Goal: Book appointment/travel/reservation

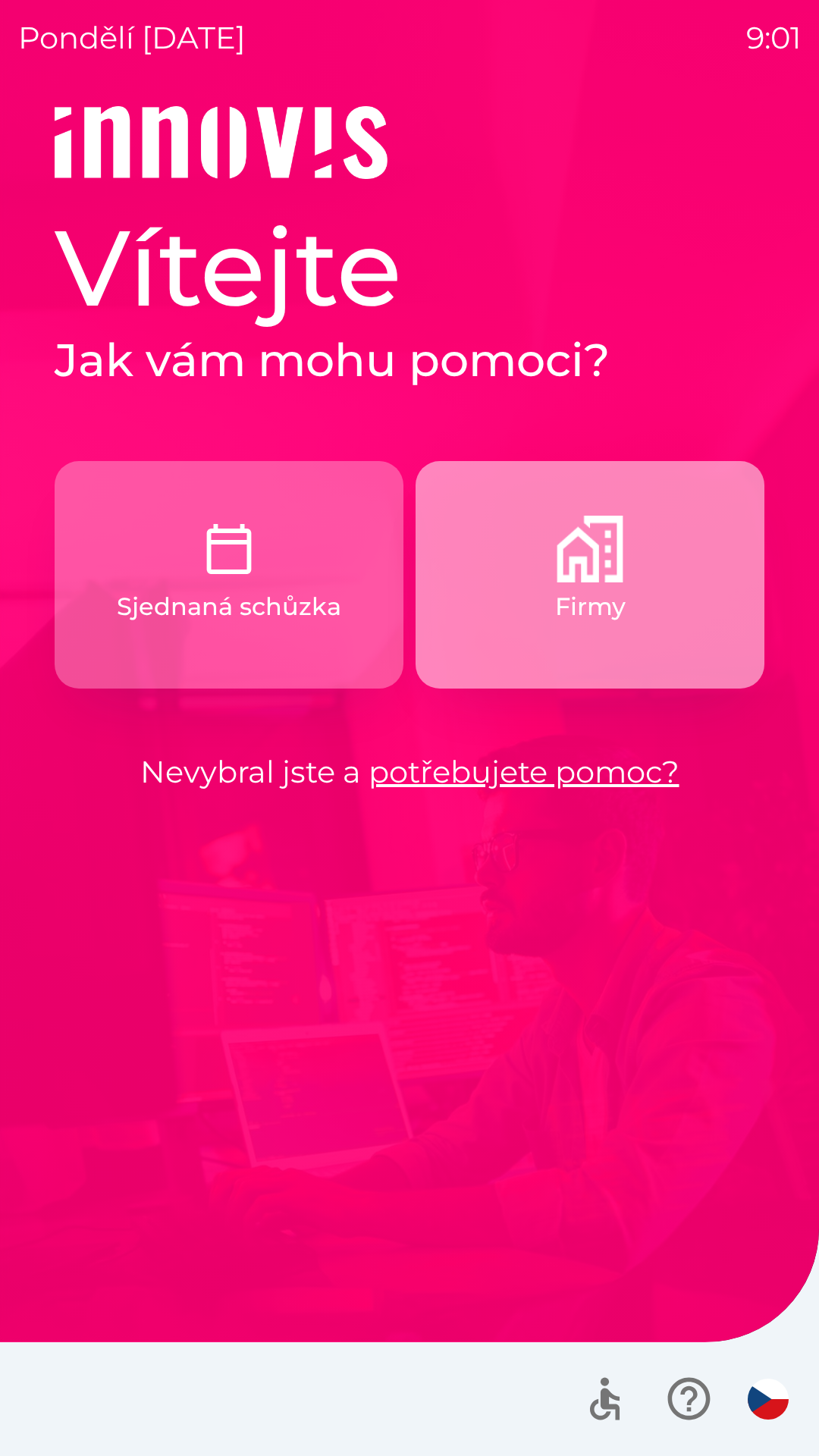
click at [572, 569] on img "button" at bounding box center [590, 549] width 67 height 67
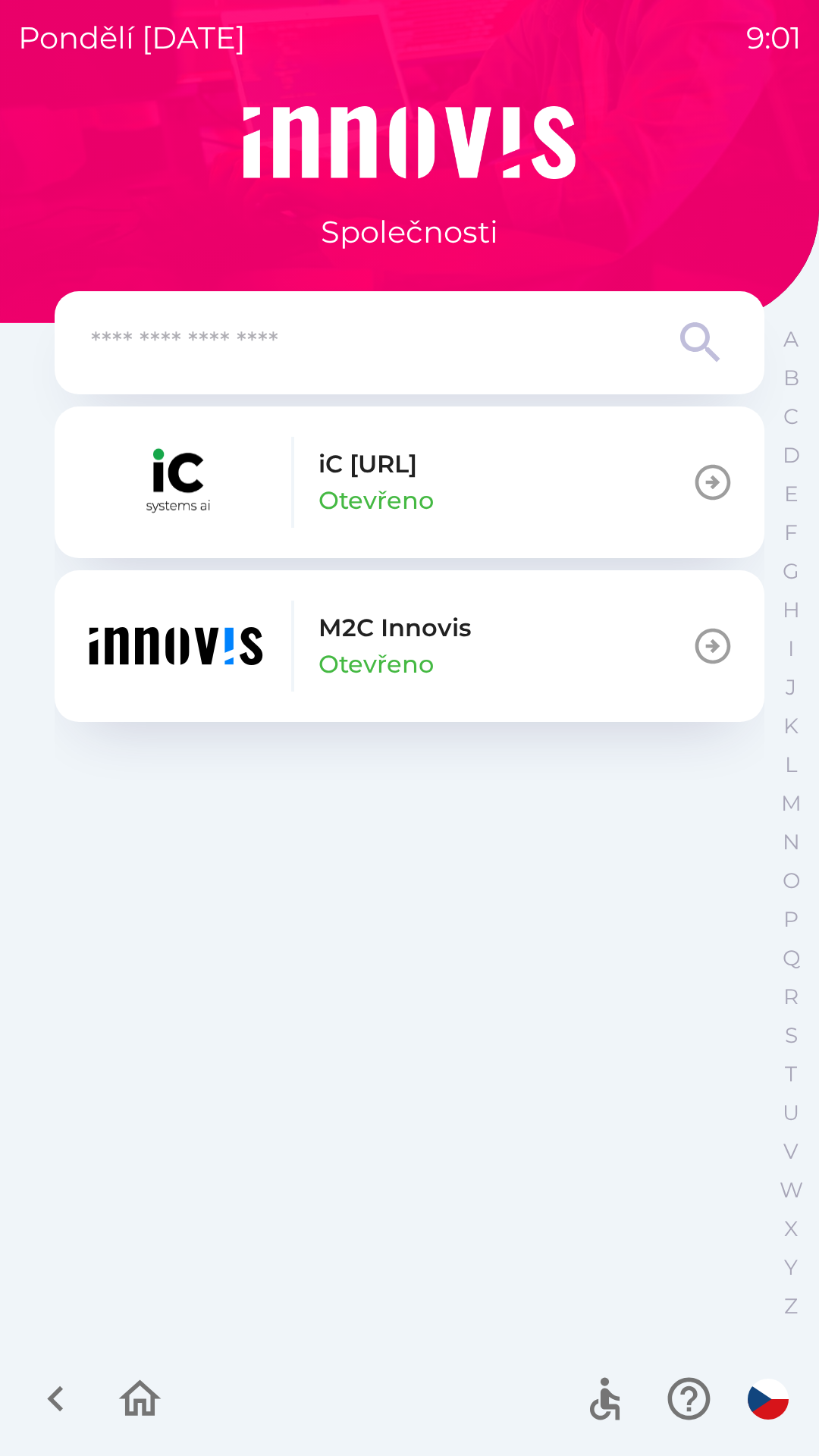
click at [489, 640] on button "M2C Innovis Otevřeno" at bounding box center [410, 646] width 710 height 152
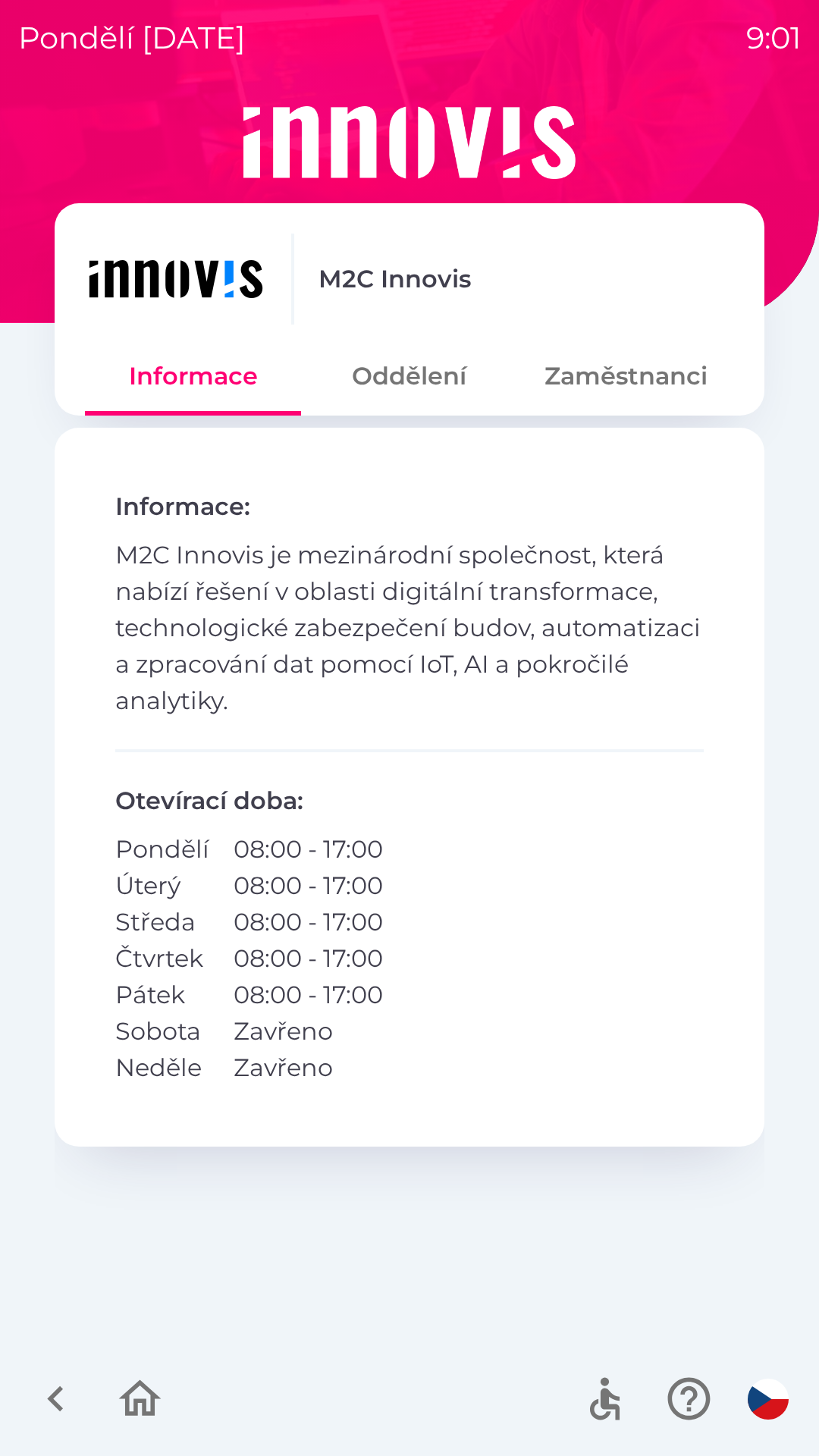
click at [426, 386] on button "Oddělení" at bounding box center [410, 376] width 216 height 55
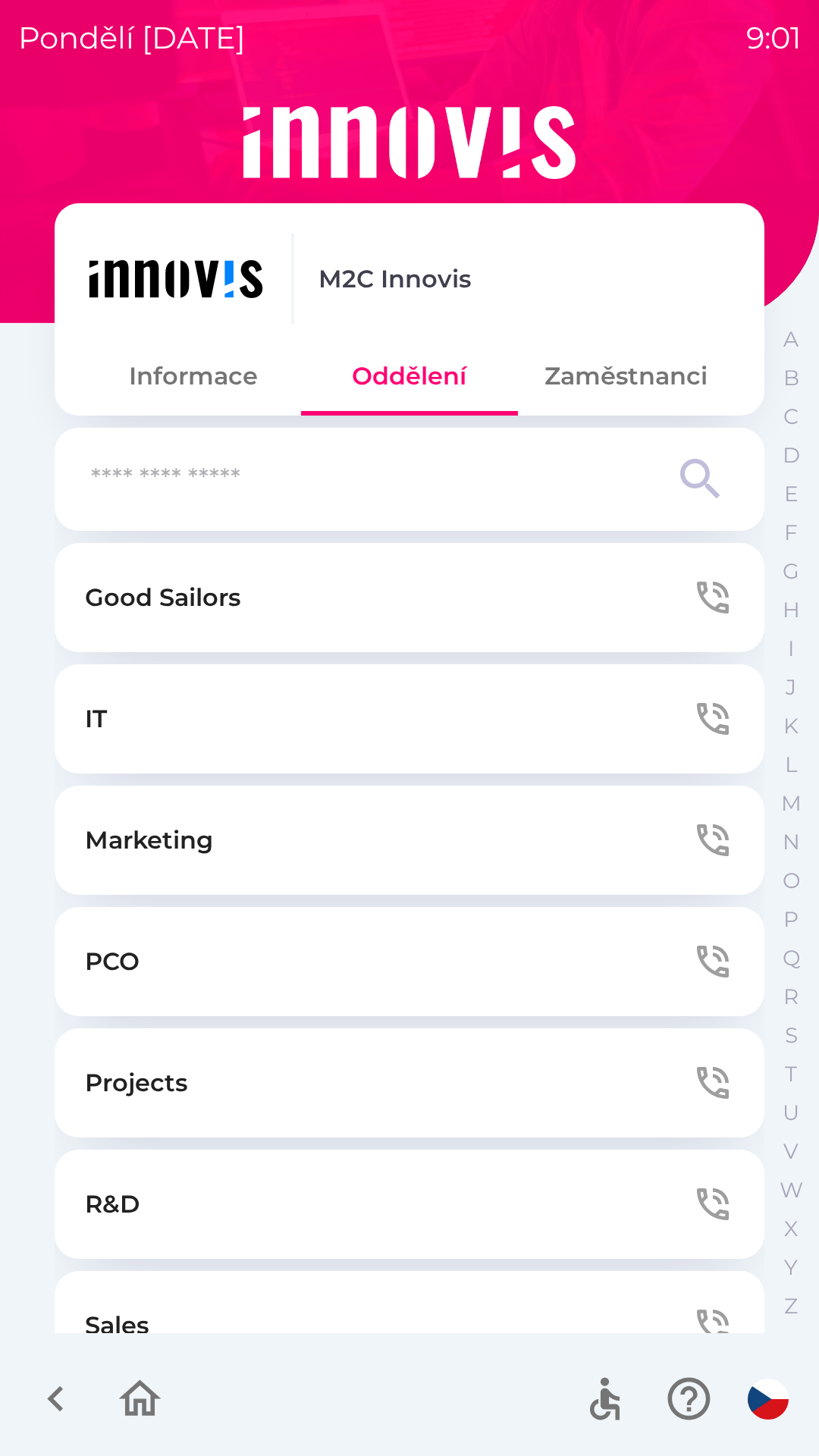
click at [661, 717] on button "IT" at bounding box center [410, 718] width 710 height 109
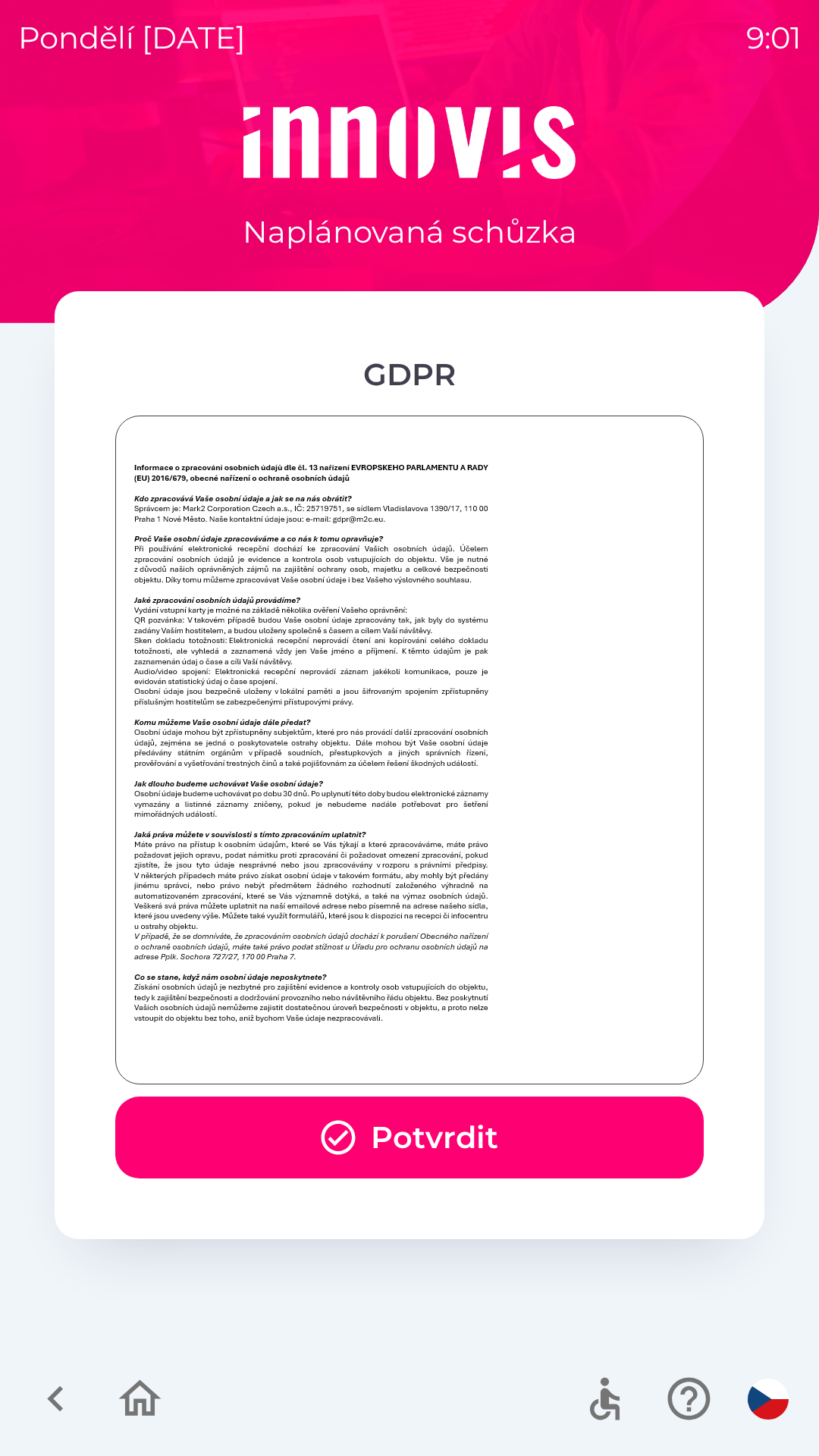
click at [432, 1142] on button "Potvrdit" at bounding box center [409, 1137] width 588 height 82
